Goal: Entertainment & Leisure: Consume media (video, audio)

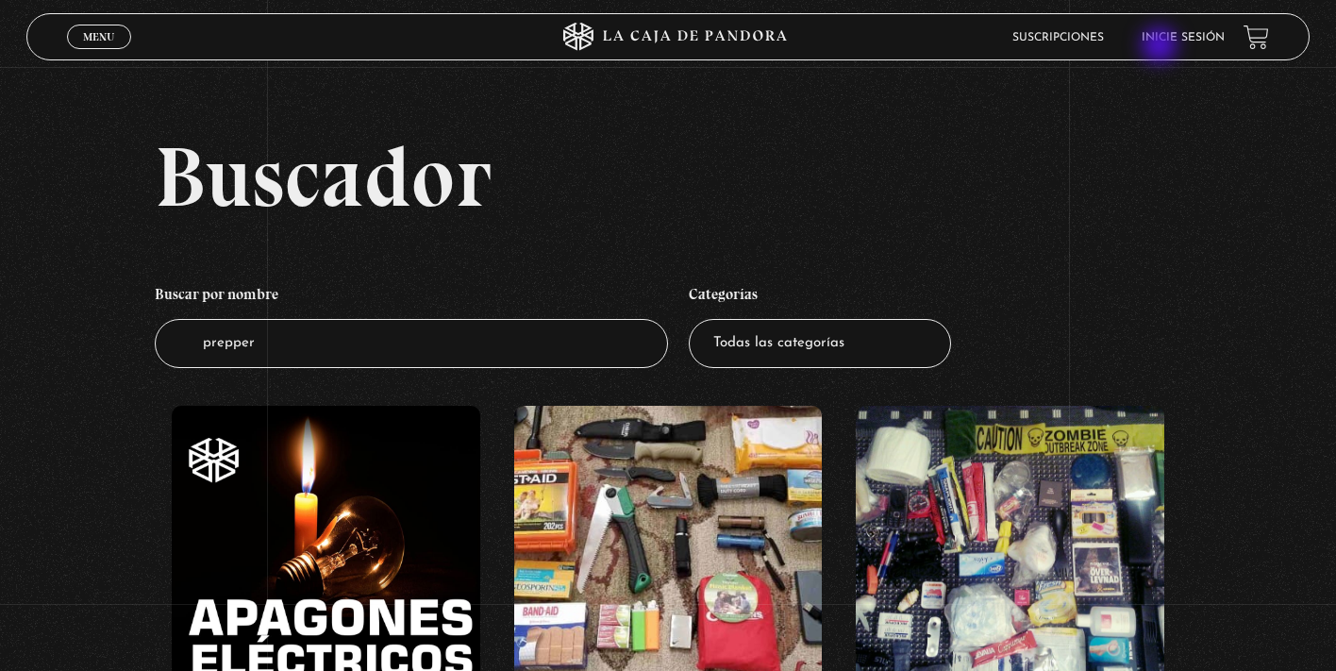
click at [1162, 47] on li "Inicie sesión" at bounding box center [1183, 37] width 83 height 29
click at [1160, 32] on li "Inicie sesión" at bounding box center [1183, 37] width 83 height 29
click at [1159, 38] on link "Inicie sesión" at bounding box center [1183, 37] width 83 height 11
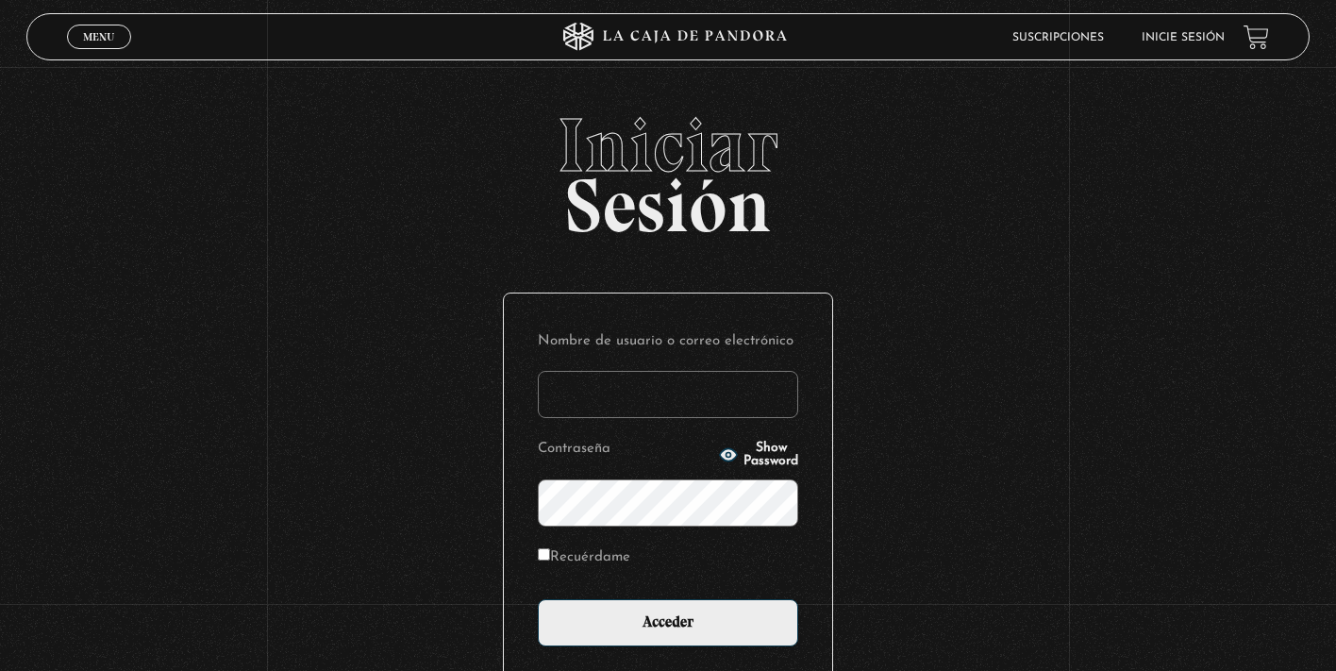
type input "KarlaT"
click at [668, 620] on input "Acceder" at bounding box center [668, 622] width 260 height 47
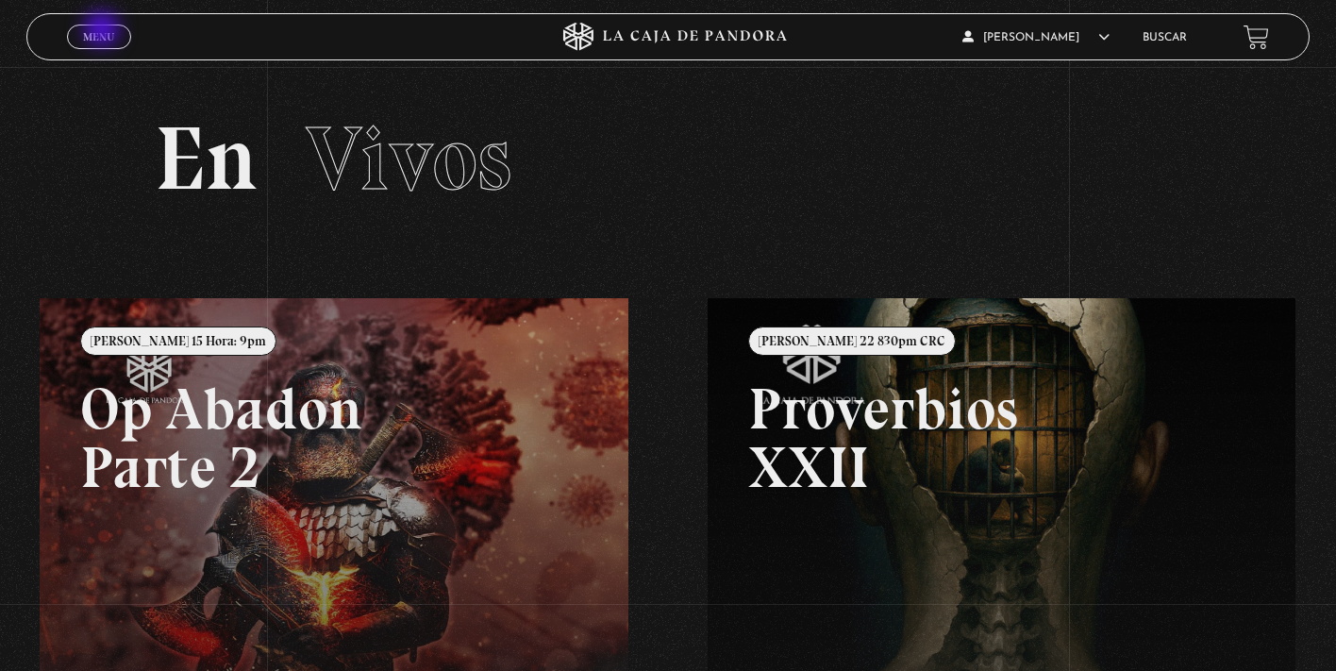
click at [104, 31] on span "Menu" at bounding box center [98, 36] width 31 height 11
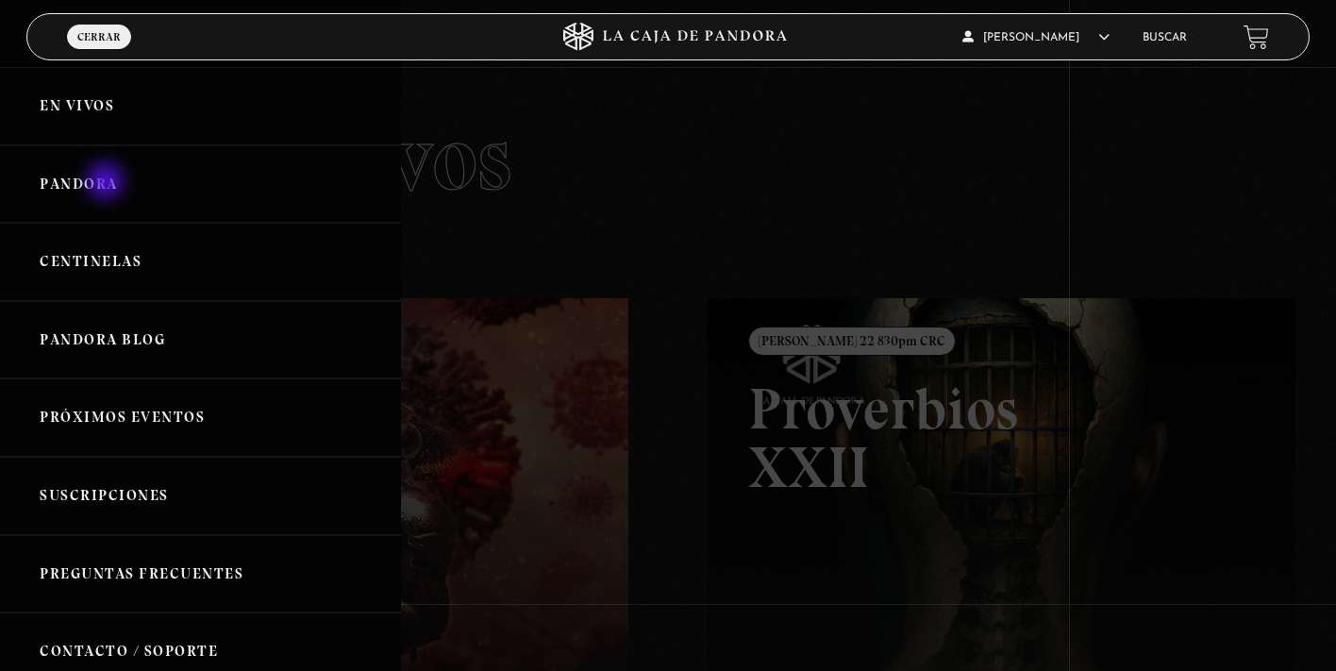
click at [108, 182] on link "Pandora" at bounding box center [200, 184] width 401 height 78
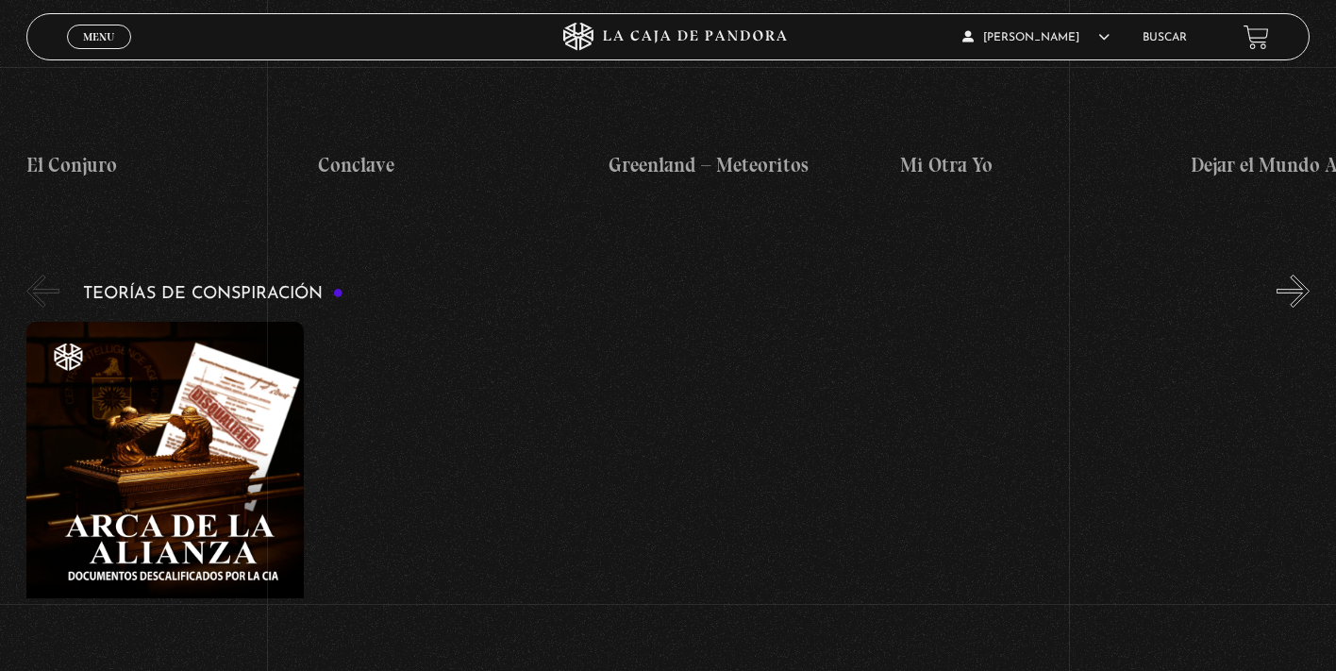
scroll to position [2846, 0]
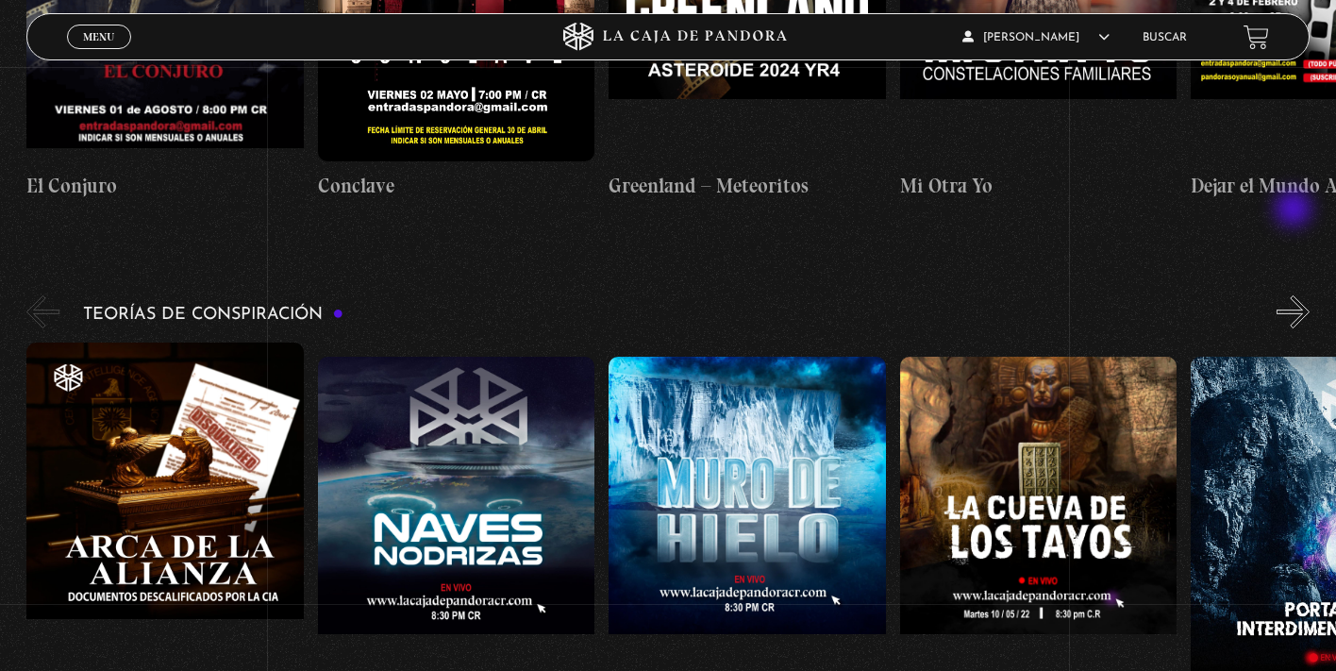
click at [1296, 295] on button "»" at bounding box center [1293, 311] width 33 height 33
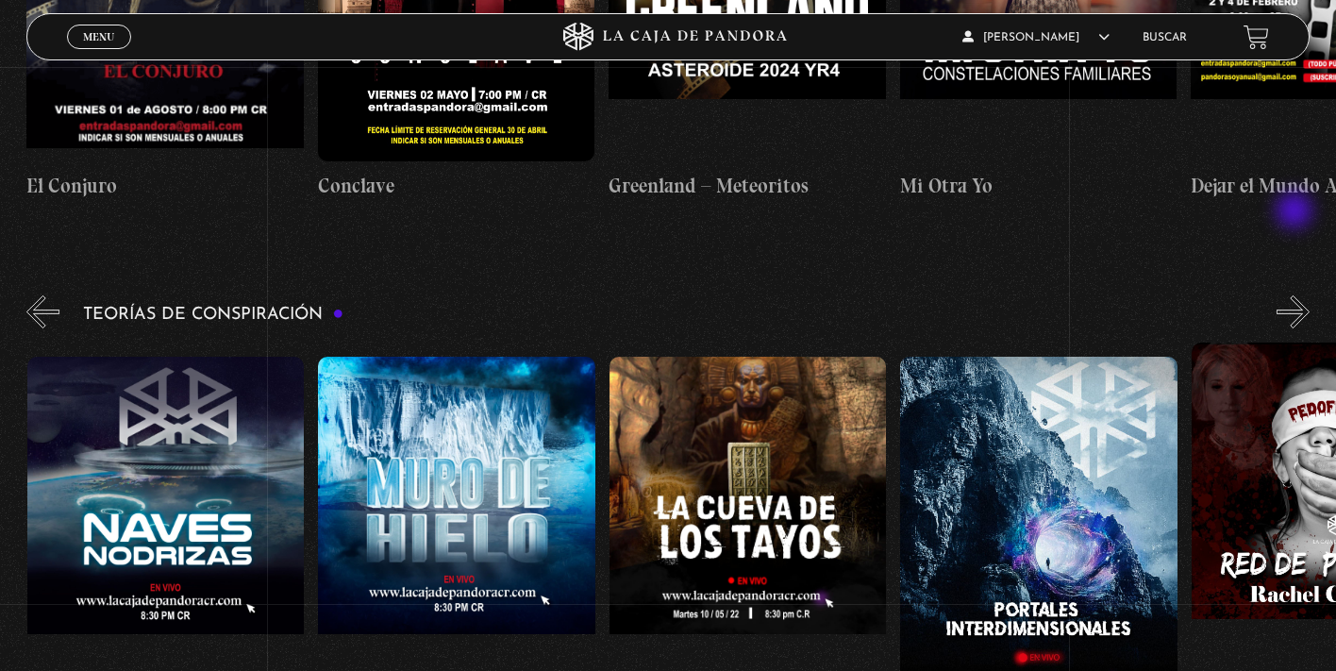
click at [1297, 295] on button "»" at bounding box center [1293, 311] width 33 height 33
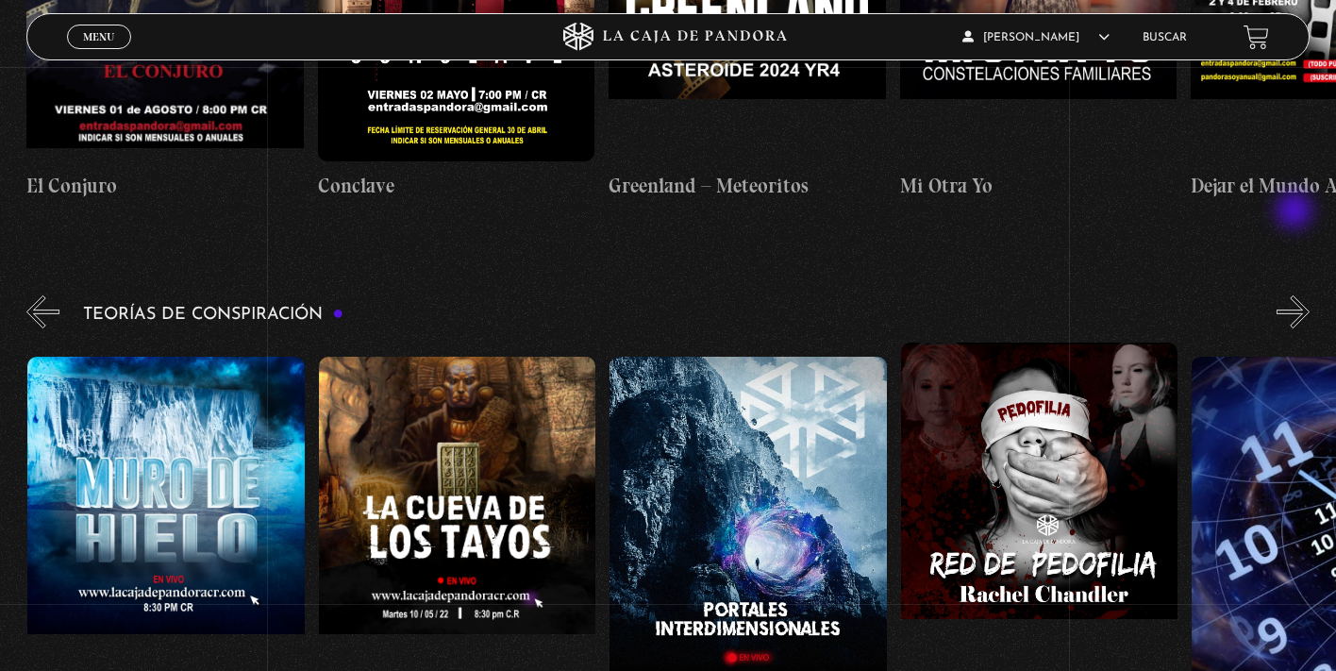
click at [1297, 295] on button "»" at bounding box center [1293, 311] width 33 height 33
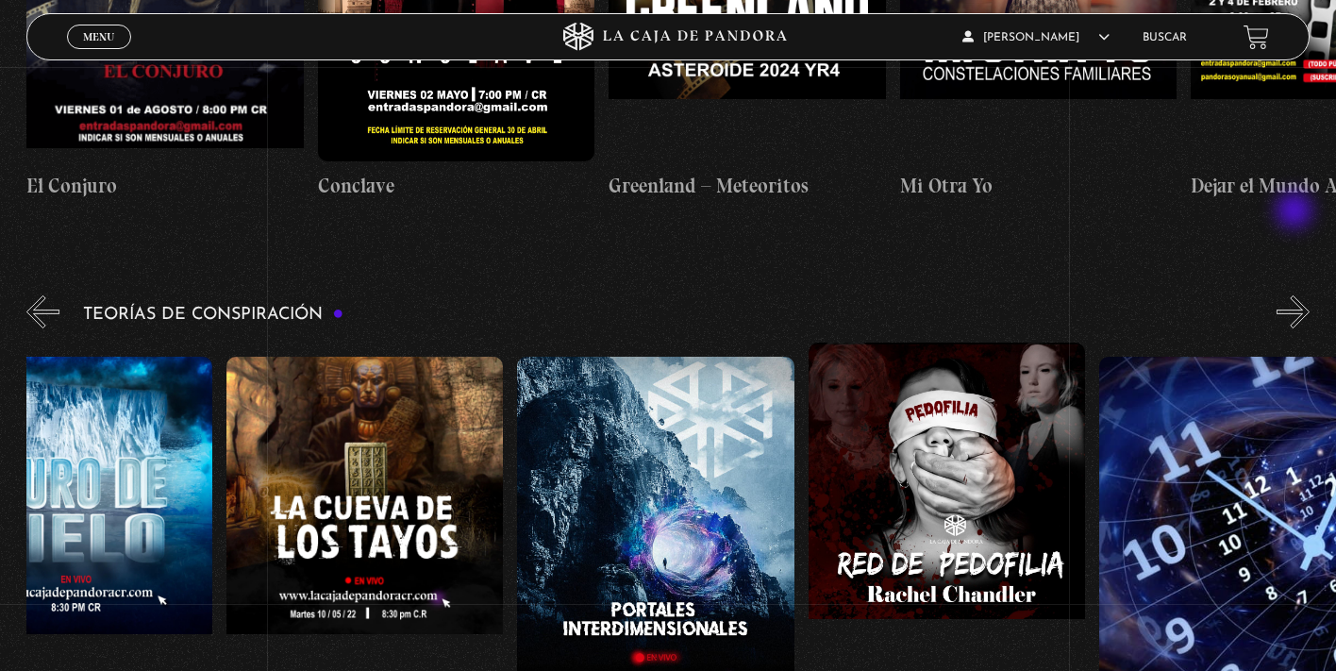
scroll to position [0, 728]
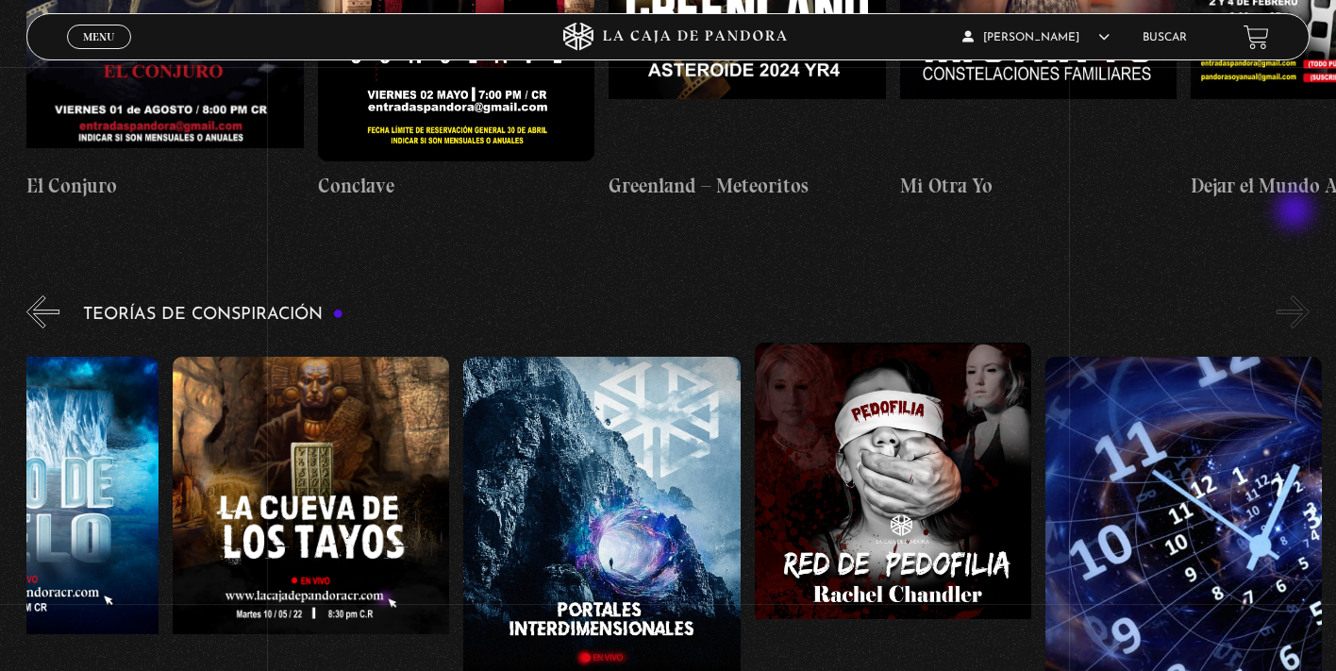
click at [1297, 295] on button "»" at bounding box center [1293, 311] width 33 height 33
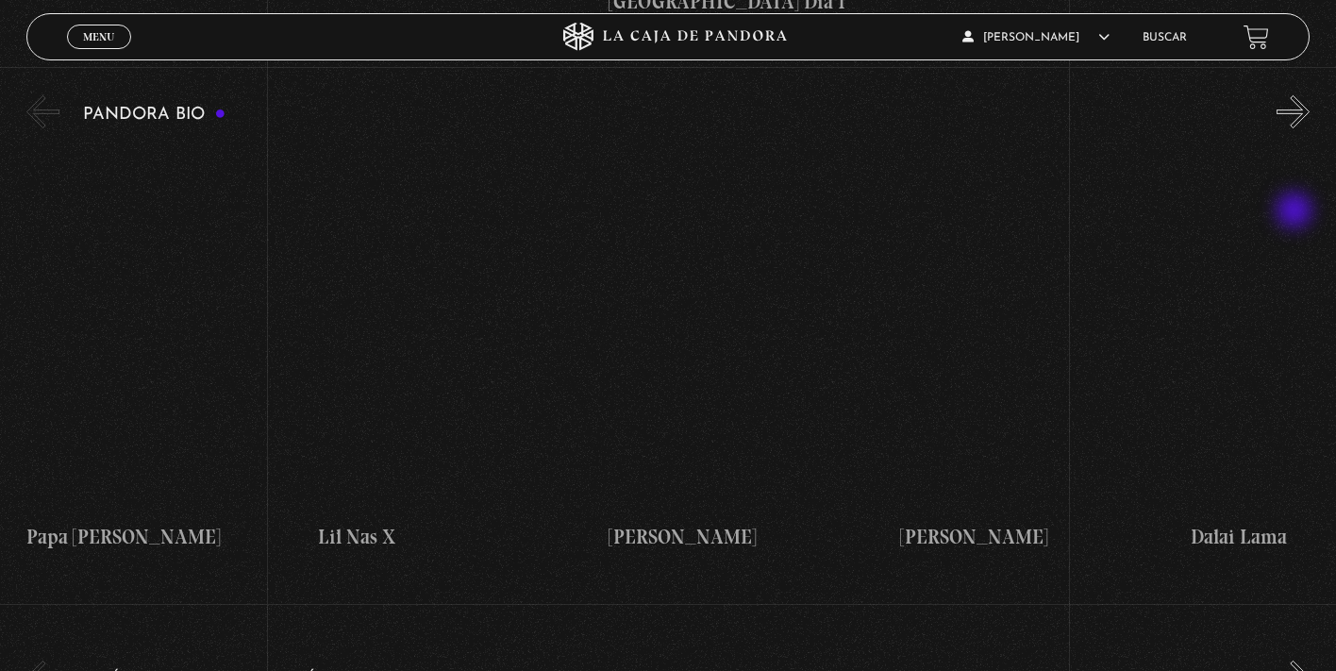
scroll to position [1935, 0]
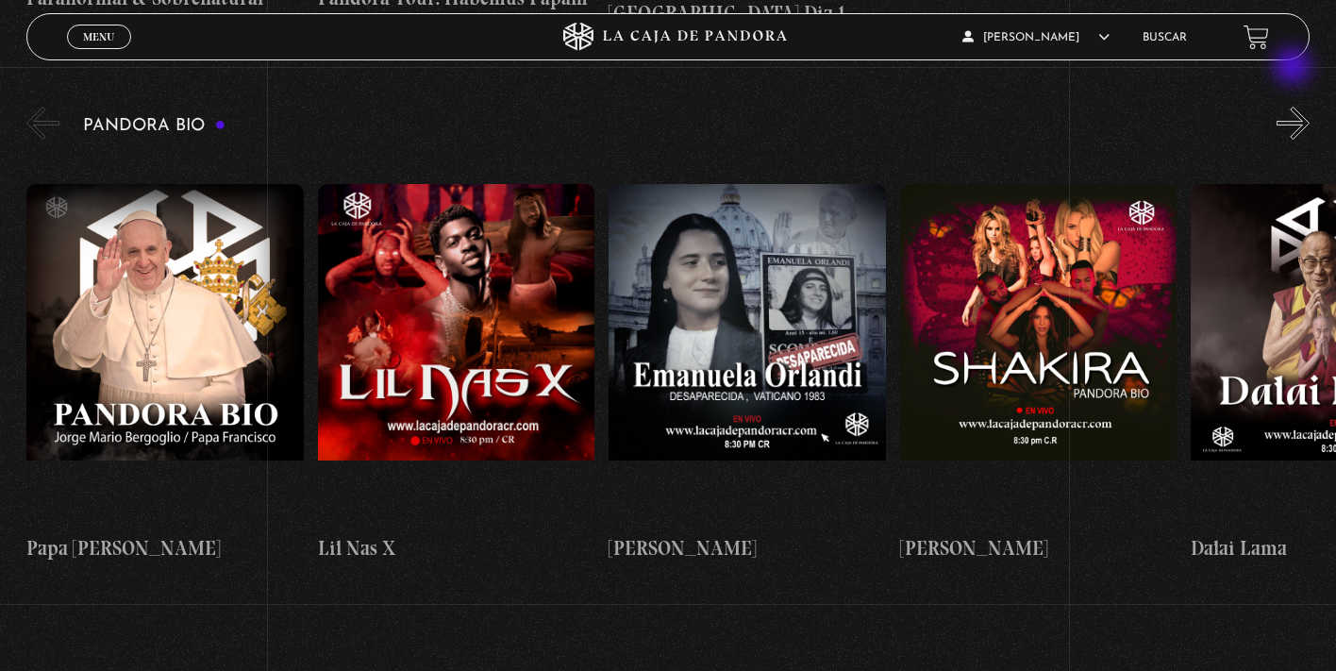
click at [1295, 107] on button "»" at bounding box center [1293, 123] width 33 height 33
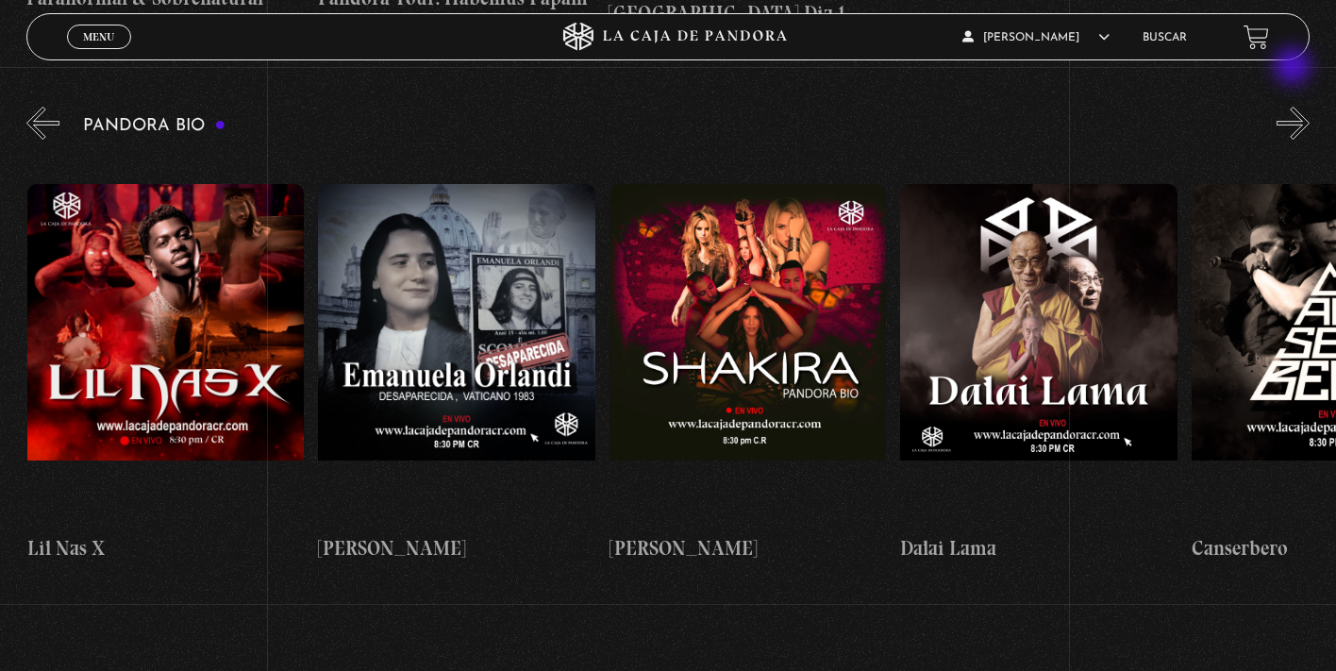
click at [1295, 107] on button "»" at bounding box center [1293, 123] width 33 height 33
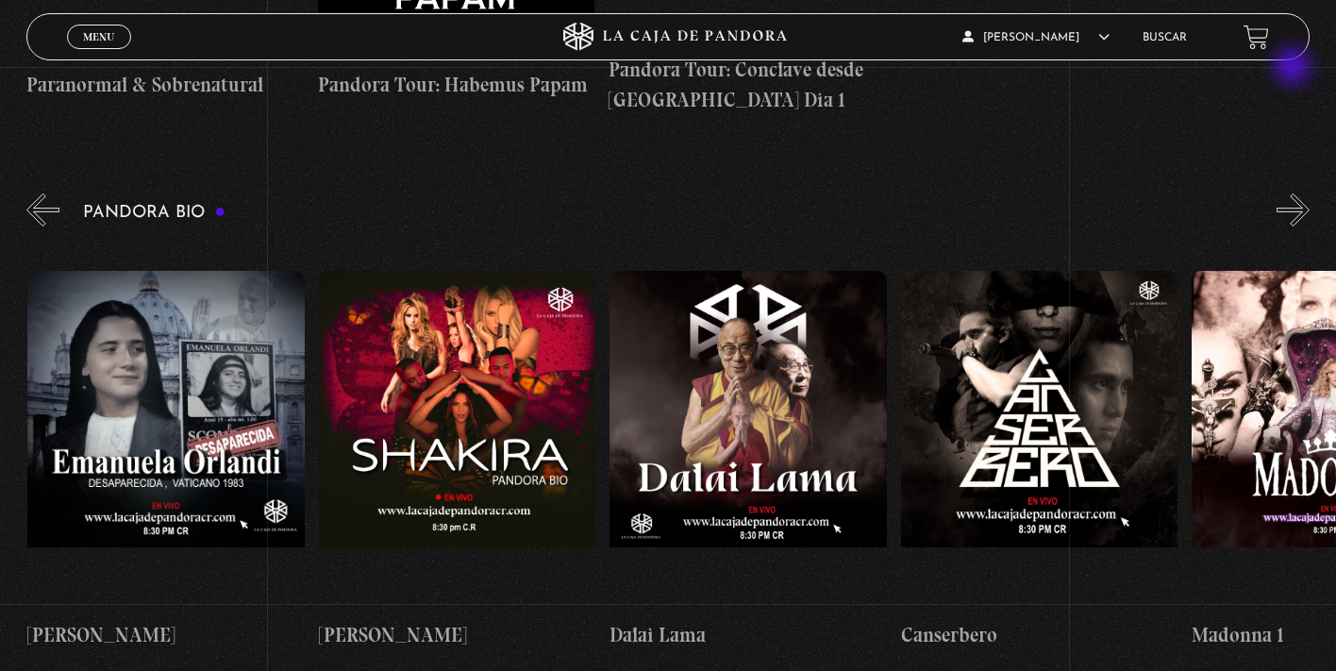
scroll to position [1855, 0]
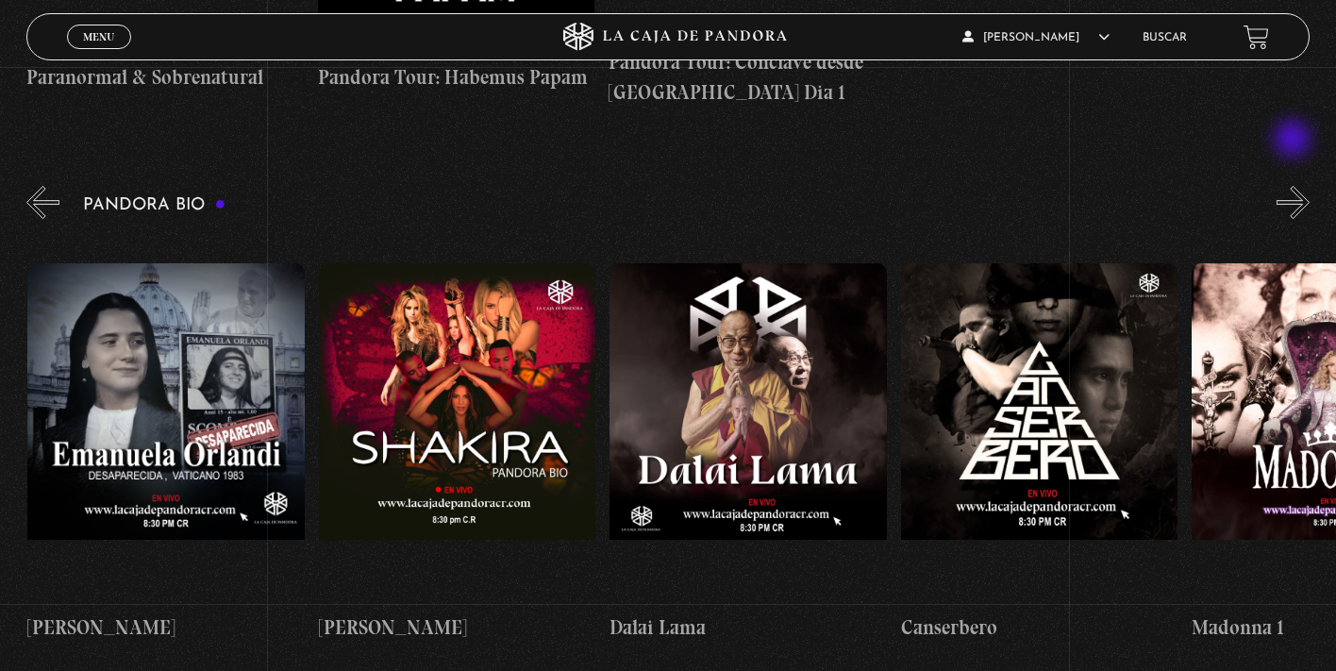
click at [1295, 186] on button "»" at bounding box center [1293, 202] width 33 height 33
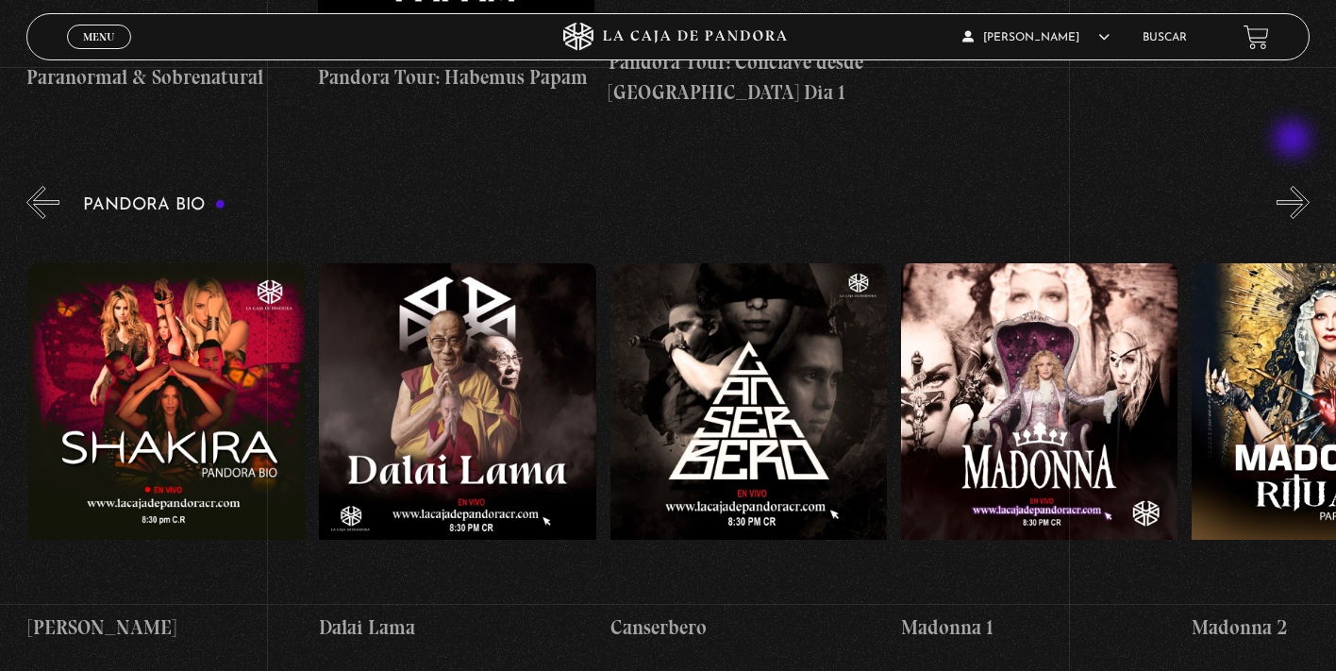
scroll to position [0, 873]
click at [1295, 186] on button "»" at bounding box center [1293, 202] width 33 height 33
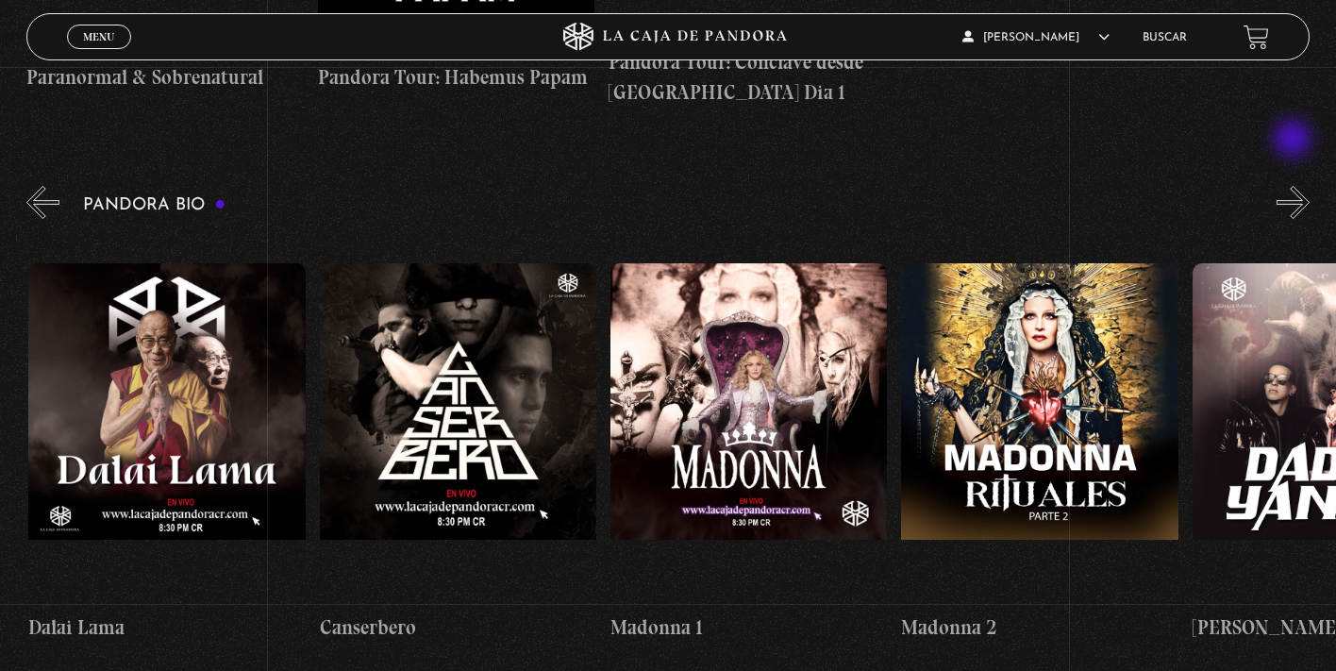
scroll to position [0, 1164]
click at [1295, 186] on button "»" at bounding box center [1293, 202] width 33 height 33
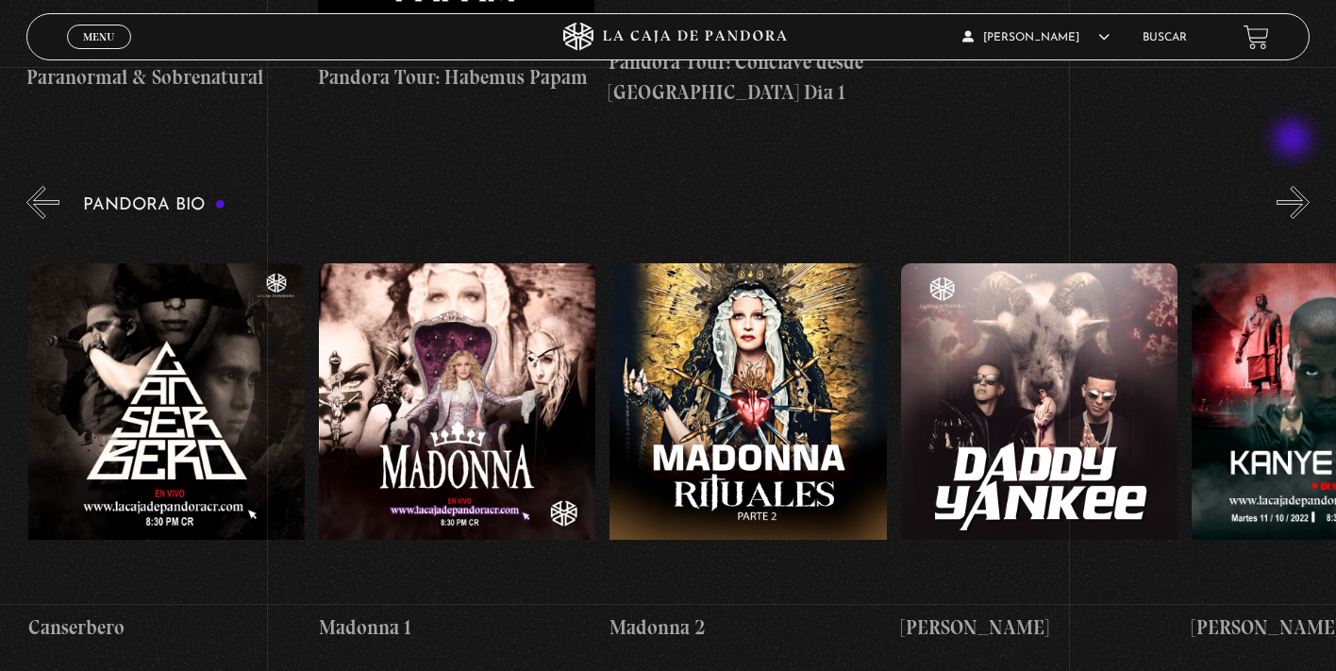
scroll to position [0, 1455]
click at [1295, 186] on button "»" at bounding box center [1293, 202] width 33 height 33
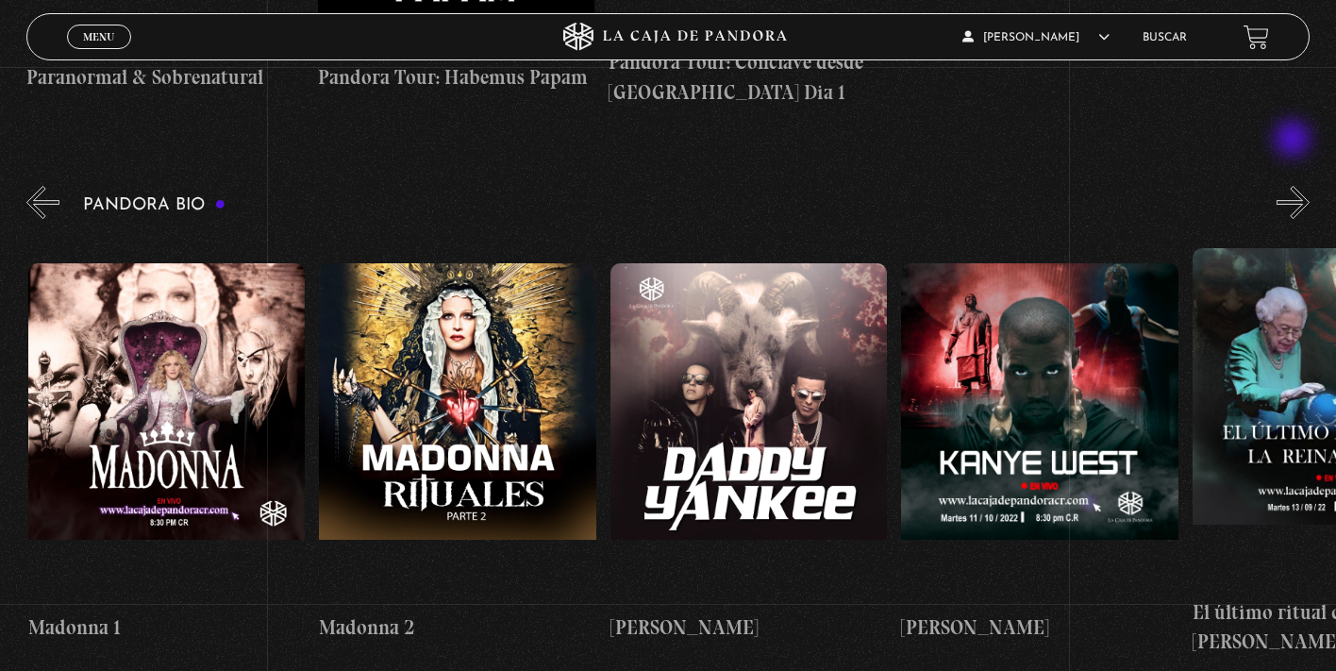
scroll to position [0, 1746]
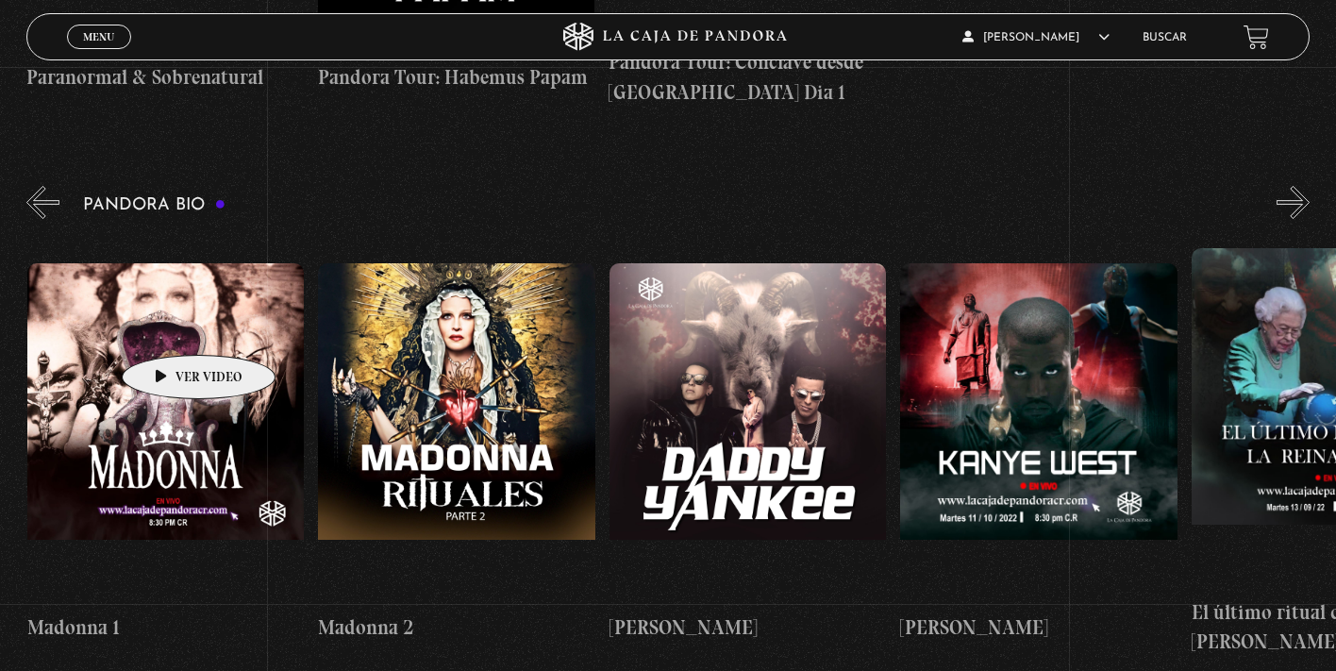
click at [169, 327] on figure at bounding box center [165, 433] width 277 height 340
